Goal: Task Accomplishment & Management: Complete application form

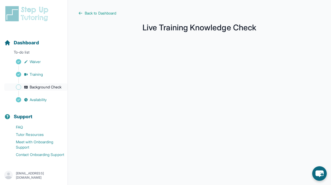
click at [49, 89] on span "Background Check" at bounding box center [46, 87] width 32 height 5
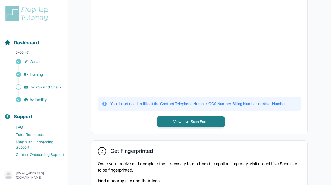
scroll to position [189, 0]
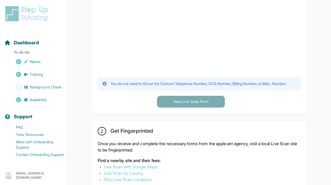
click at [168, 108] on button "View Live Scan Form" at bounding box center [191, 102] width 68 height 12
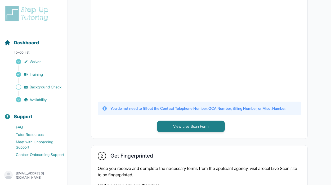
scroll to position [168, 0]
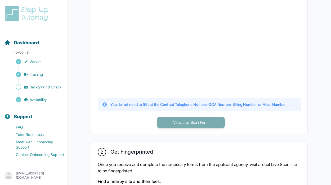
click at [171, 129] on button "View Live Scan Form" at bounding box center [191, 123] width 68 height 12
click at [170, 129] on button "View Live Scan Form" at bounding box center [191, 123] width 68 height 12
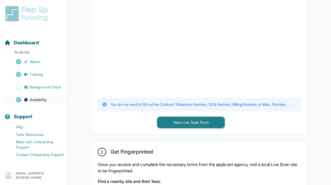
click at [43, 98] on span "Availability" at bounding box center [38, 99] width 17 height 5
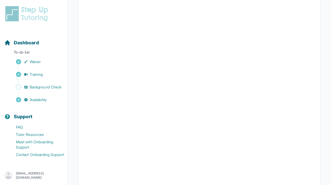
scroll to position [101, 0]
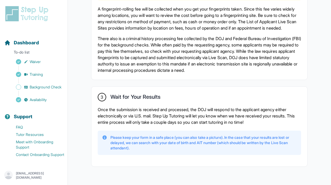
scroll to position [396, 0]
